Goal: Find specific page/section: Find specific page/section

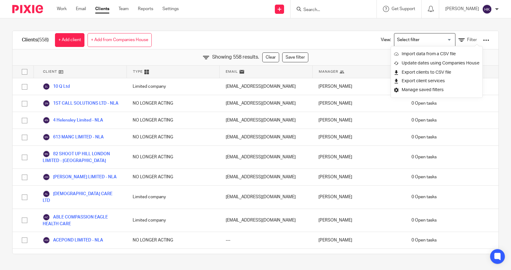
click at [331, 6] on form at bounding box center [335, 9] width 65 height 8
click at [312, 9] on input "Search" at bounding box center [330, 10] width 55 height 6
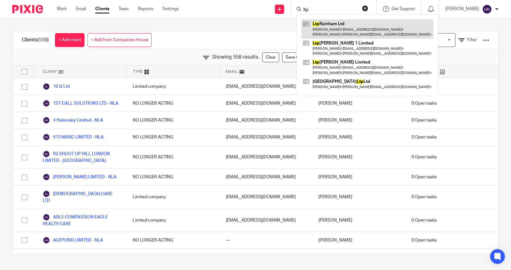
type input "ltp"
click at [327, 30] on link at bounding box center [367, 28] width 132 height 19
click at [353, 28] on link at bounding box center [367, 28] width 132 height 19
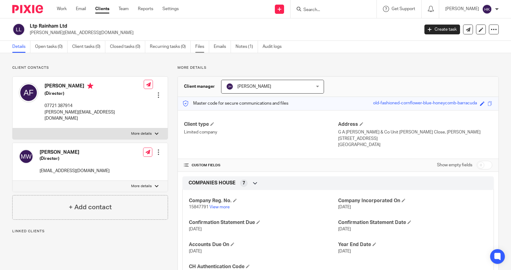
click at [203, 47] on link "Files" at bounding box center [202, 47] width 14 height 12
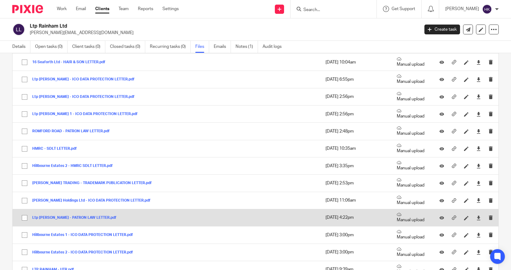
scroll to position [1343, 0]
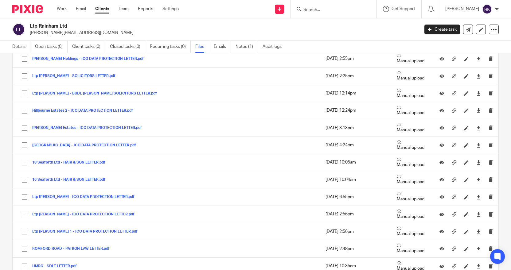
click at [308, 9] on input "Search" at bounding box center [330, 10] width 55 height 6
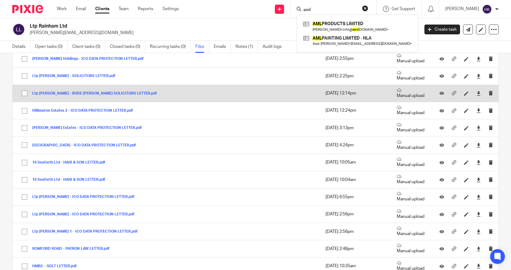
type input "aml"
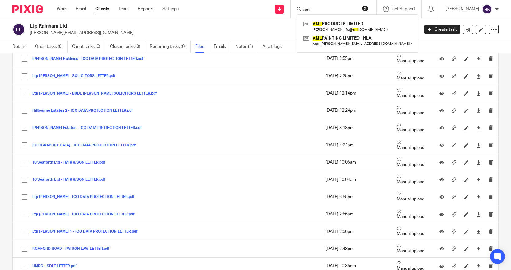
click at [367, 9] on button "reset" at bounding box center [365, 8] width 6 height 6
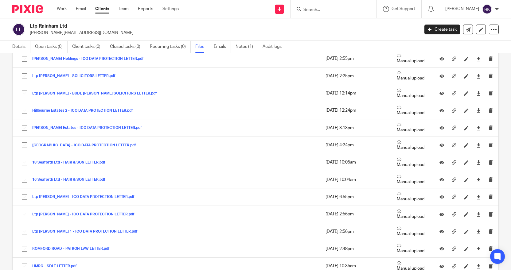
click at [310, 8] on input "Search" at bounding box center [330, 10] width 55 height 6
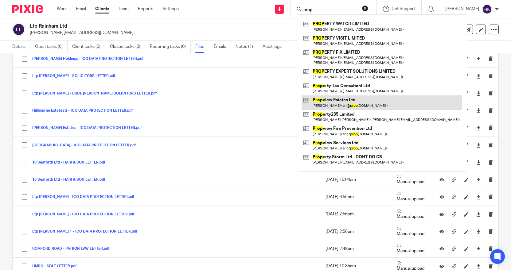
type input "prop"
click at [354, 101] on link at bounding box center [381, 102] width 161 height 14
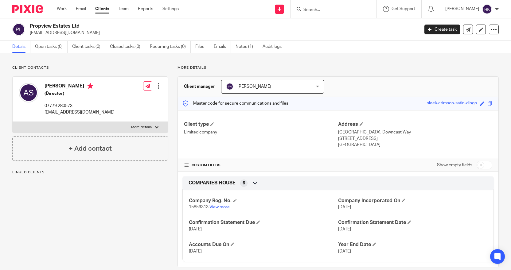
scroll to position [10, 0]
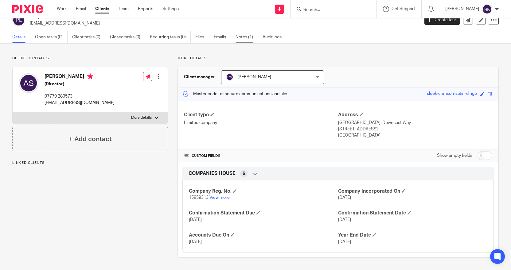
click at [243, 33] on link "Notes (1)" at bounding box center [246, 37] width 22 height 12
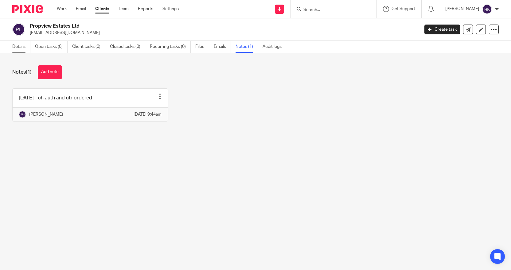
click at [19, 45] on link "Details" at bounding box center [21, 47] width 18 height 12
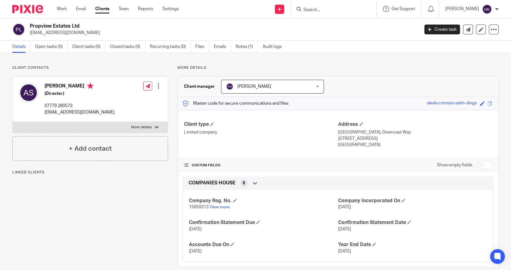
click at [194, 45] on ul "Details Open tasks (0) Client tasks (0) Closed tasks (0) Recurring tasks (0) Fi…" at bounding box center [151, 47] width 278 height 12
click at [200, 47] on link "Files" at bounding box center [202, 47] width 14 height 12
